Goal: Task Accomplishment & Management: Manage account settings

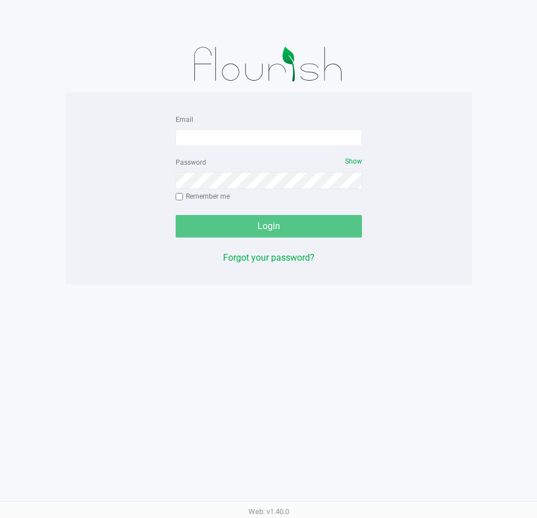
click at [380, 57] on div at bounding box center [268, 64] width 406 height 56
click at [257, 138] on input "Email" at bounding box center [268, 137] width 186 height 17
type input "[EMAIL_ADDRESS][DOMAIN_NAME]"
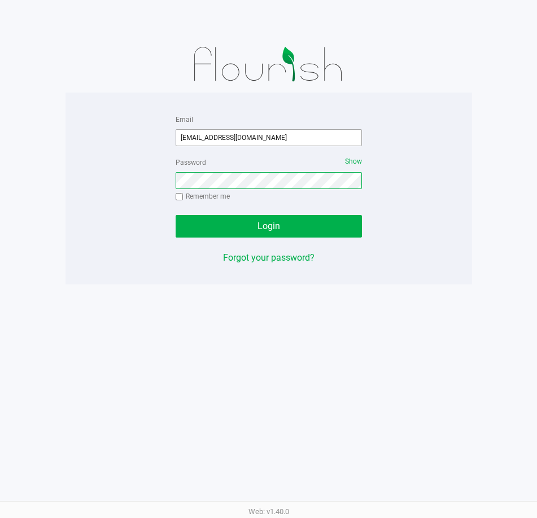
click at [175, 215] on button "Login" at bounding box center [268, 226] width 186 height 23
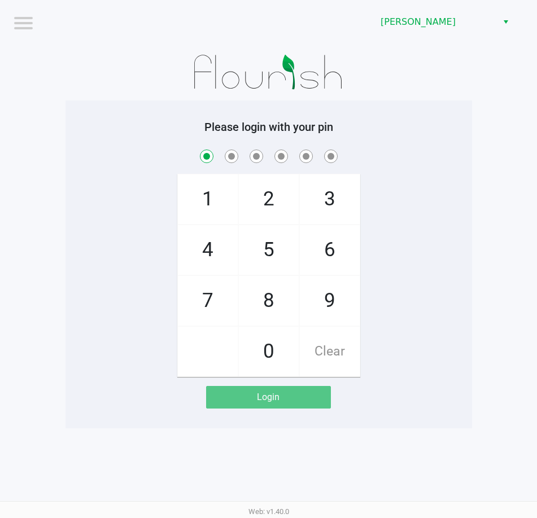
checkbox input "true"
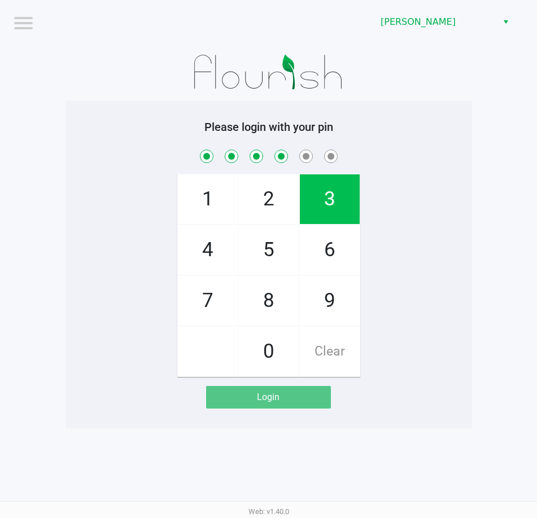
checkbox input "true"
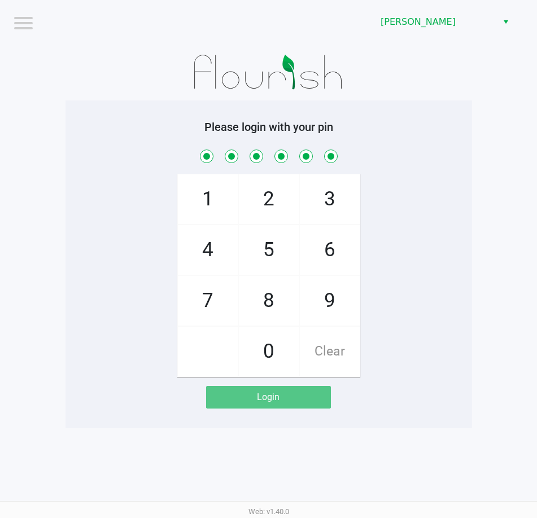
checkbox input "true"
